Goal: Book appointment/travel/reservation

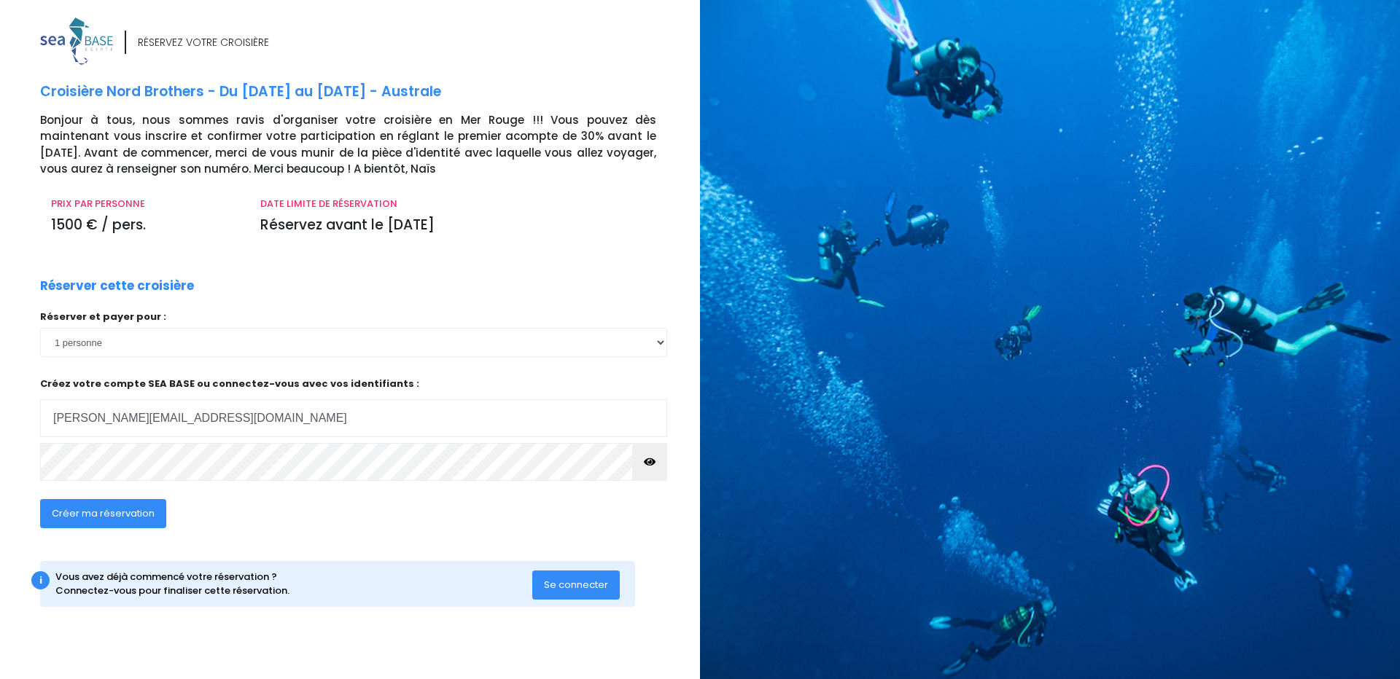
click at [367, 499] on div "Créer ma réservation" at bounding box center [290, 519] width 523 height 56
click at [416, 419] on input "stephen.ducray@gmail.com" at bounding box center [353, 418] width 627 height 38
click at [257, 413] on input "stephen.ducray@gmail.com" at bounding box center [353, 418] width 627 height 38
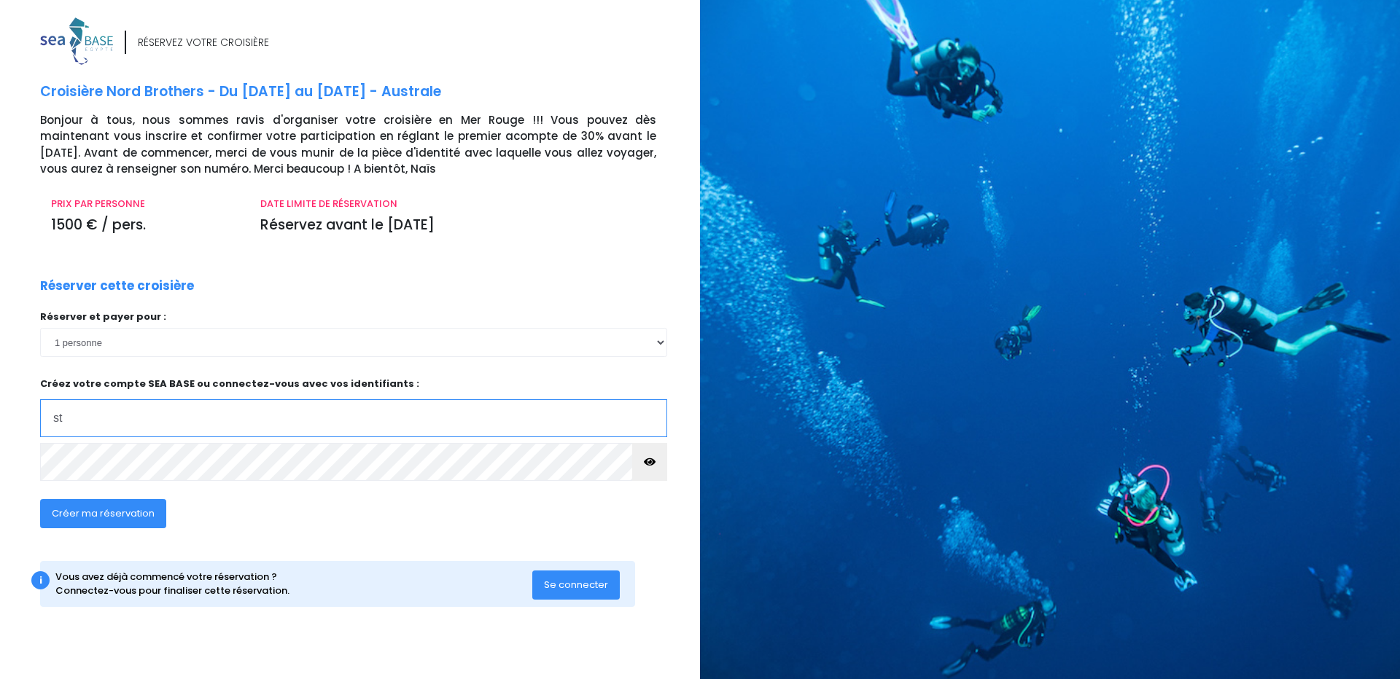
type input "s"
click at [238, 369] on div "Réserver et payer pour : 1 personne 2 personnes 3 personnes 4 personnes 5 perso…" at bounding box center [353, 400] width 627 height 180
click at [136, 514] on span "Créer ma réservation" at bounding box center [103, 514] width 103 height 14
click at [338, 379] on p "Créez votre compte SEA BASE ou connectez-vous avec vos identifiants : Votre adr…" at bounding box center [353, 407] width 627 height 61
click at [192, 420] on input "email" at bounding box center [353, 418] width 627 height 38
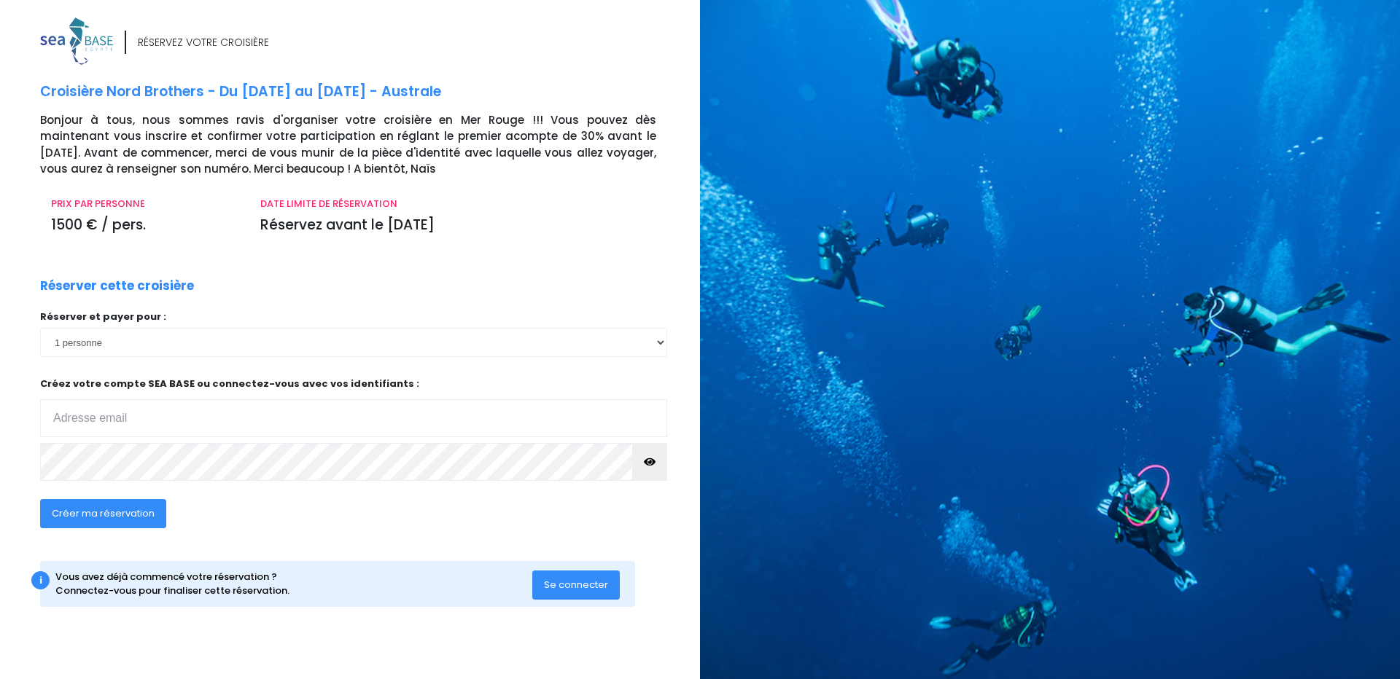
click at [143, 511] on span "Créer ma réservation" at bounding box center [103, 514] width 103 height 14
click at [171, 418] on input "email" at bounding box center [353, 418] width 627 height 38
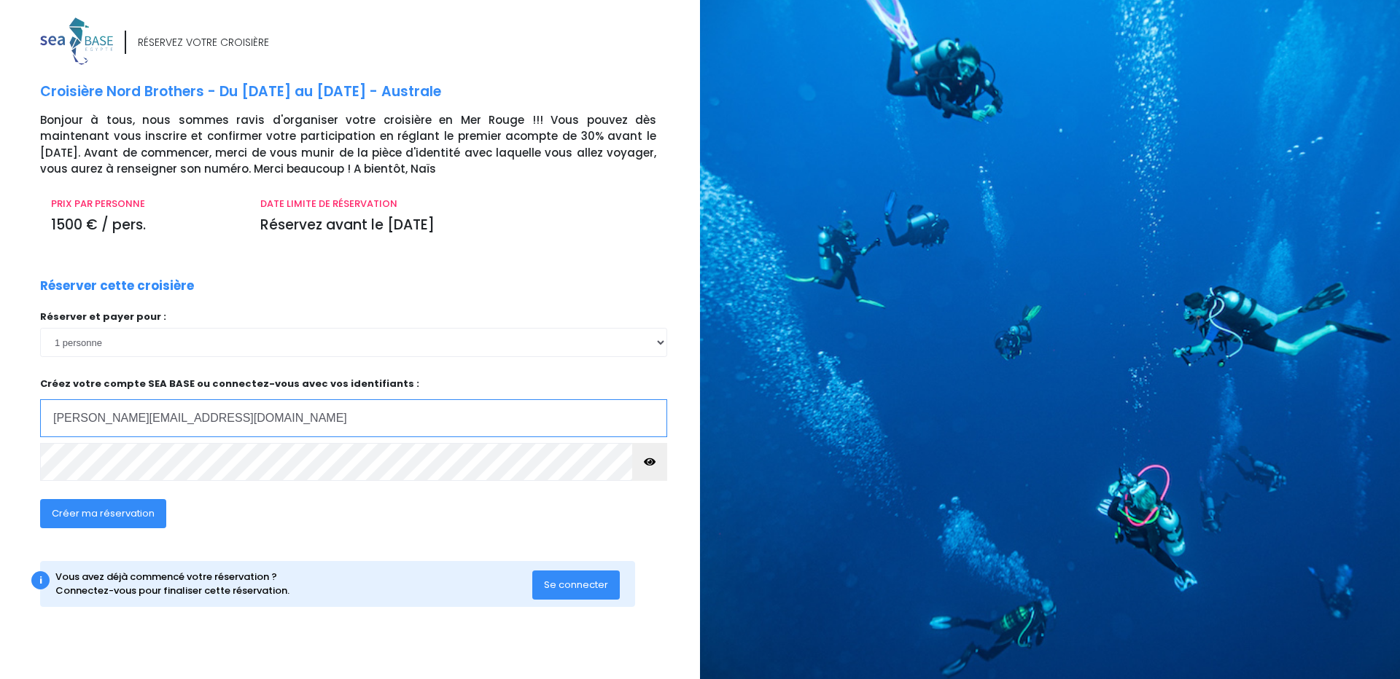
type input "stephen.ducray@gmail.com"
click at [654, 462] on icon "button" at bounding box center [650, 462] width 12 height 0
click at [142, 515] on span "Créer ma réservation" at bounding box center [103, 514] width 103 height 14
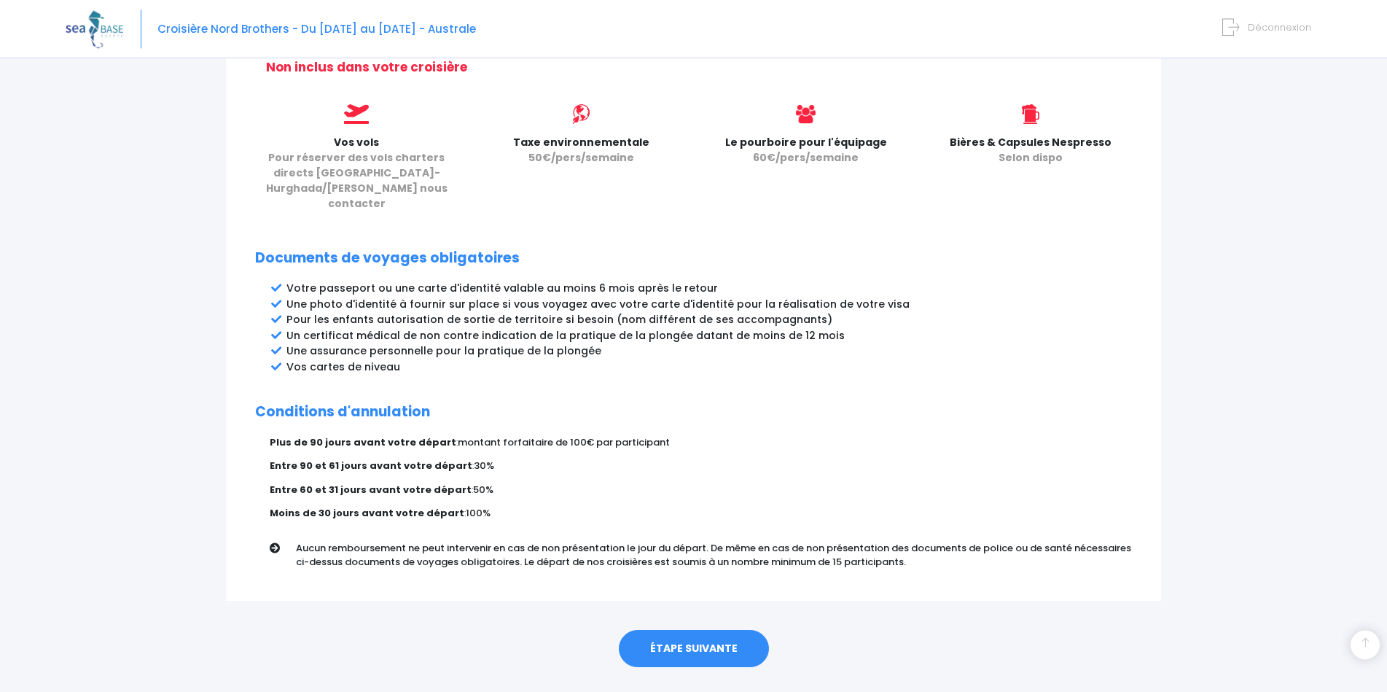
scroll to position [626, 0]
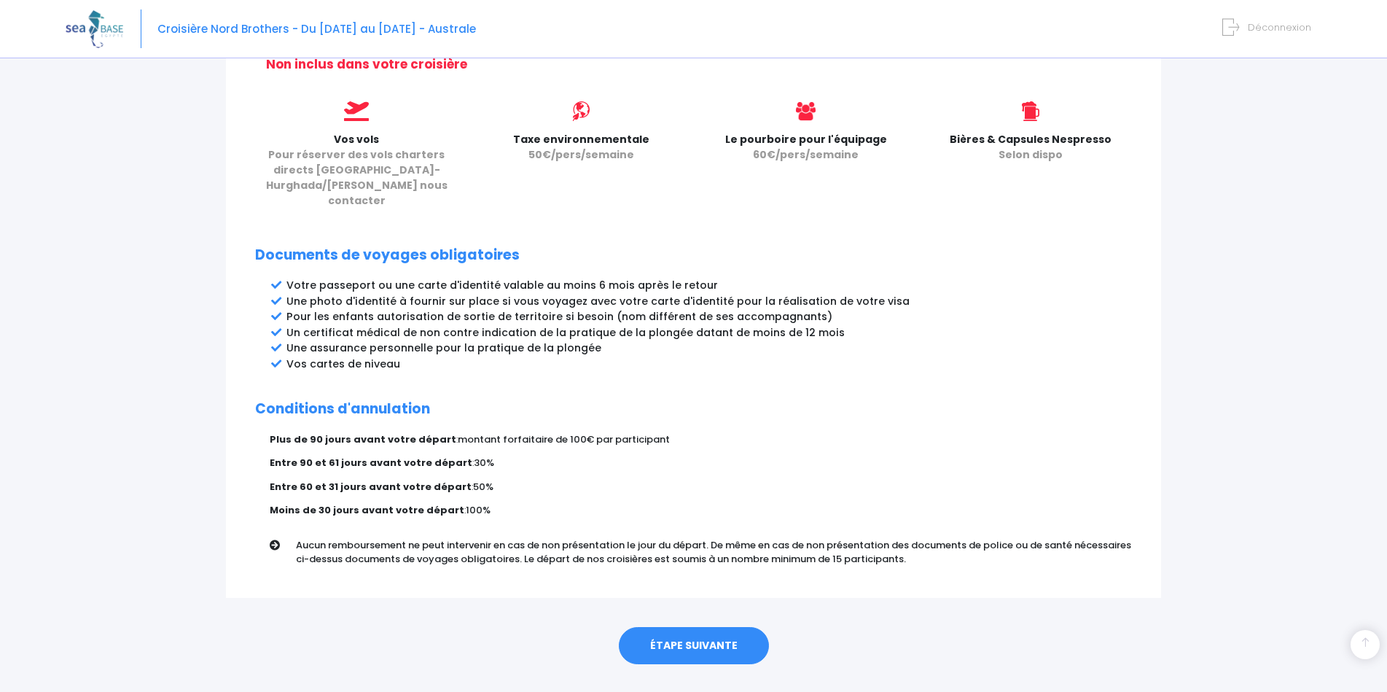
click at [683, 627] on link "ÉTAPE SUIVANTE" at bounding box center [694, 646] width 150 height 38
